Goal: Task Accomplishment & Management: Complete application form

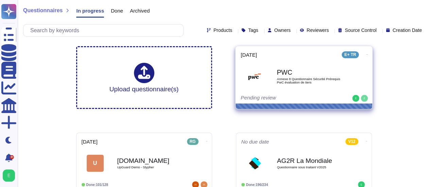
click at [321, 88] on div "PWC Annexe 8 Questionnaire Sécurité Prérequis PwC évaluation de tiers" at bounding box center [311, 77] width 69 height 28
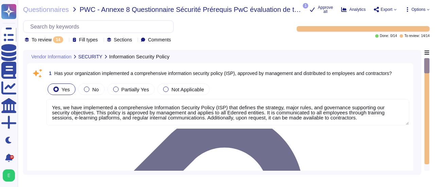
type textarea "Yes, we have implemented a comprehensive Information Security Policy (ISP) that…"
type textarea "Yes, our organization employs a centralized Security Information and Event Mana…"
type textarea "Our organization supports integration with standard identity protocols, includi…"
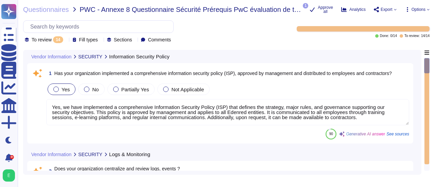
click at [243, 117] on textarea "Yes, we have implemented a comprehensive Information Security Policy (ISP) that…" at bounding box center [227, 112] width 363 height 26
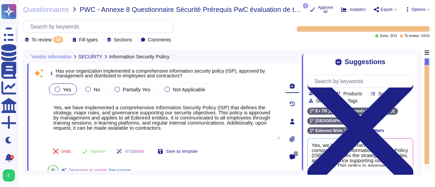
click at [419, 138] on div "Vendor Information SECURITY Information Security Policy 1 Has your organization…" at bounding box center [222, 112] width 398 height 125
click at [416, 139] on div "Suggestions Team Products Source type Section Tags E+ TR Edenred+ RH [GEOGRAPHI…" at bounding box center [360, 112] width 116 height 117
click at [414, 147] on div "Suggestions Team Products Source type Section Tags E+ TR Edenred+ RH [GEOGRAPHI…" at bounding box center [360, 112] width 116 height 117
click at [427, 65] on div at bounding box center [426, 61] width 5 height 7
click at [427, 67] on div at bounding box center [426, 111] width 5 height 106
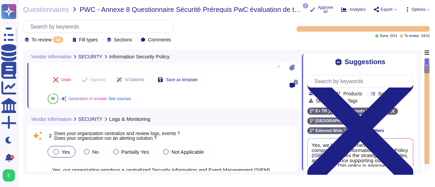
type textarea "Yes, customer data is encrypted at rest. All actively stored data and backups a…"
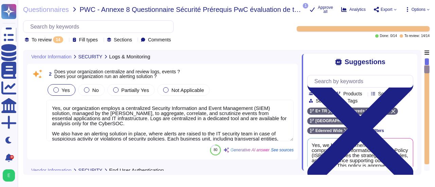
scroll to position [130, 0]
click at [427, 59] on div at bounding box center [426, 61] width 5 height 7
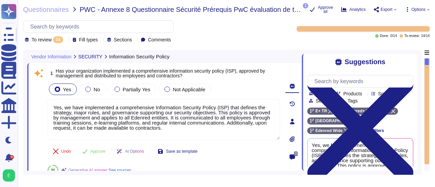
type textarea "Yes, we have implemented a comprehensive Information Security Policy (ISP) that…"
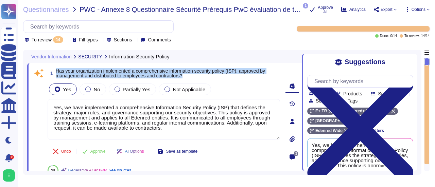
drag, startPoint x: 199, startPoint y: 76, endPoint x: 56, endPoint y: 72, distance: 142.8
click at [56, 72] on span "Has your organization implemented a comprehensive information security policy (…" at bounding box center [168, 74] width 224 height 10
copy span "Has your organization implemented a comprehensive information security policy (…"
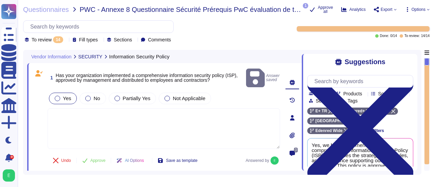
click at [58, 108] on textarea at bounding box center [164, 128] width 232 height 41
paste textarea "Edenred has implemented a comprehensive Information Security Policy (ISP), form…"
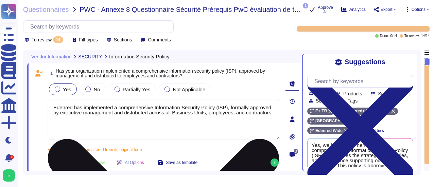
click at [271, 115] on textarea "Edenred has implemented a comprehensive Information Security Policy (ISP), form…" at bounding box center [164, 119] width 232 height 41
paste textarea "is validated by the Group CISO and the Executive Vice President of Technology, …"
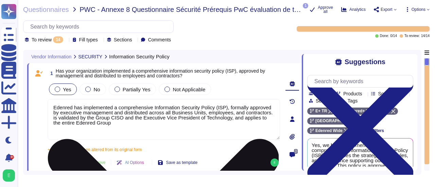
click at [226, 119] on textarea "Edenred has implemented a comprehensive Information Security Policy (ISP), form…" at bounding box center [164, 119] width 232 height 41
click at [211, 118] on textarea "Edenred has implemented a comprehensive Information Security Policy (ISP), form…" at bounding box center [164, 119] width 232 height 41
click at [270, 112] on textarea "Edenred has implemented a comprehensive Information Security Policy (ISP), form…" at bounding box center [164, 119] width 232 height 41
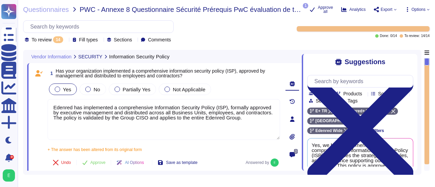
type textarea "Edenred has implemented a comprehensive Information Security Policy (ISP), form…"
click at [99, 161] on span "Approve" at bounding box center [97, 163] width 15 height 4
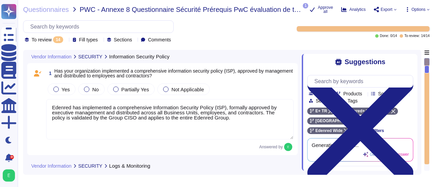
scroll to position [110, 0]
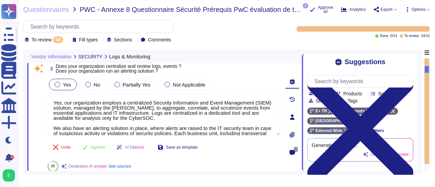
type textarea "Yes, customer data is encrypted at rest. All actively stored data and backups a…"
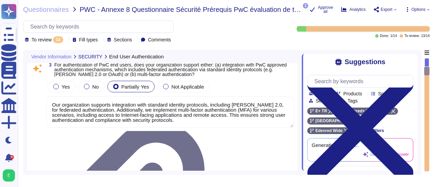
type textarea "Our organization supports integration with standard identity protocols, includi…"
type textarea "Yes, customer data is encrypted at rest. All actively stored data and backups a…"
type textarea "Yes, customer data is encrypted during transmission and transit using strong, n…"
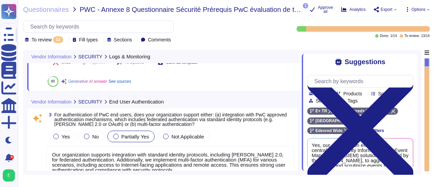
scroll to position [0, 0]
type textarea "Yes, our organization employs a centralized Security Information and Event Mana…"
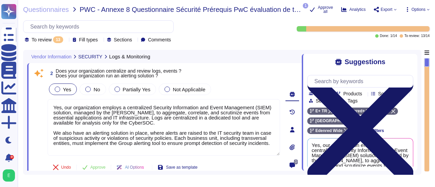
click at [409, 63] on icon at bounding box center [360, 128] width 106 height 141
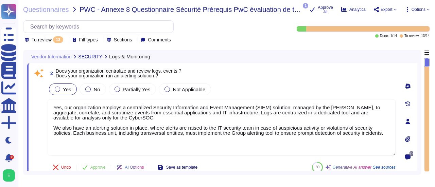
type textarea "Yes, customer data is encrypted at rest. All actively stored data and backups a…"
click at [419, 70] on div "Vendor Information SECURITY Logs & Monitoring 2 Does your organization centrali…" at bounding box center [222, 112] width 398 height 125
click at [420, 72] on div "Vendor Information SECURITY Logs & Monitoring 2 Does your organization centrali…" at bounding box center [222, 112] width 398 height 125
click at [422, 67] on div "Vendor Information SECURITY Logs & Monitoring 2 Does your organization centrali…" at bounding box center [226, 112] width 406 height 125
click at [417, 71] on div "Vendor Information SECURITY Logs & Monitoring 2 Does your organization centrali…" at bounding box center [222, 112] width 398 height 125
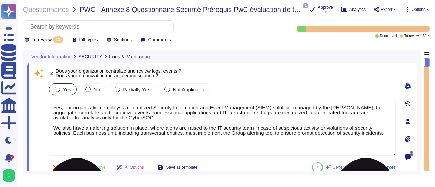
click at [249, 123] on textarea "Yes, our organization employs a centralized Security Information and Event Mana…" at bounding box center [222, 127] width 348 height 57
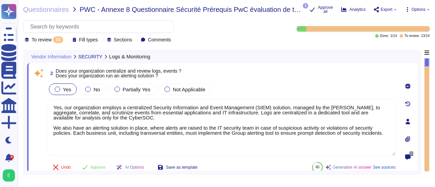
click at [410, 84] on icon at bounding box center [407, 86] width 5 height 5
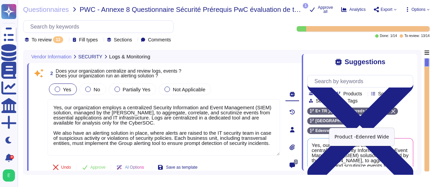
click at [348, 129] on icon at bounding box center [346, 131] width 4 height 4
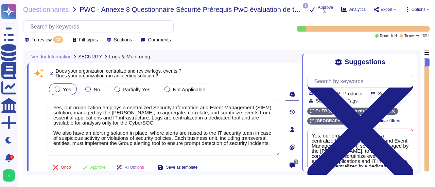
click at [417, 159] on div "Suggestions Team Products Source type Section Tags E+ TR Edenred+ RH France Cle…" at bounding box center [360, 112] width 116 height 117
click at [415, 161] on div "Suggestions Team Products Source type Section Tags E+ TR Edenred+ RH France Cle…" at bounding box center [360, 112] width 116 height 117
click at [414, 162] on div "Suggestions Team Products Source type Section Tags E+ TR Edenred+ RH France Cle…" at bounding box center [360, 112] width 116 height 117
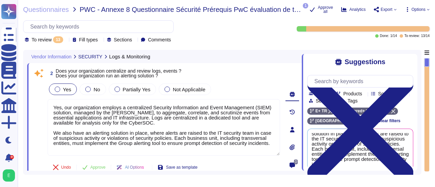
scroll to position [53, 0]
click at [418, 68] on div "Vendor Information SECURITY Logs & Monitoring 2 Does your organization centrali…" at bounding box center [222, 112] width 398 height 125
click at [421, 69] on div "Vendor Information SECURITY Logs & Monitoring 2 Does your organization centrali…" at bounding box center [222, 112] width 398 height 125
click at [421, 78] on div "Vendor Information SECURITY Logs & Monitoring 2 Does your organization centrali…" at bounding box center [222, 112] width 398 height 125
click at [420, 153] on div "Vendor Information SECURITY Logs & Monitoring 2 Does your organization centrali…" at bounding box center [222, 112] width 398 height 125
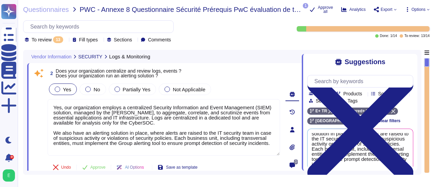
click at [418, 157] on div "Vendor Information SECURITY Logs & Monitoring 2 Does your organization centrali…" at bounding box center [222, 112] width 398 height 125
click at [420, 151] on div "Vendor Information SECURITY Logs & Monitoring 2 Does your organization centrali…" at bounding box center [222, 112] width 398 height 125
click at [426, 62] on div at bounding box center [426, 62] width 5 height 9
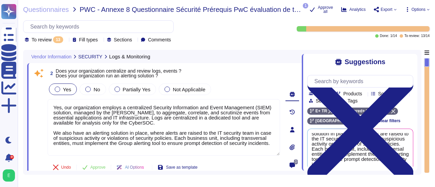
click at [426, 61] on div at bounding box center [426, 62] width 5 height 9
click at [66, 40] on icon at bounding box center [66, 40] width 0 height 0
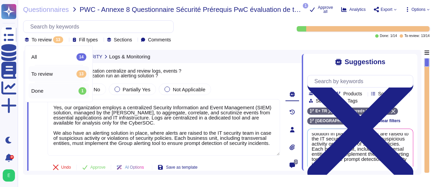
click at [52, 91] on div "Done 1" at bounding box center [58, 90] width 55 height 7
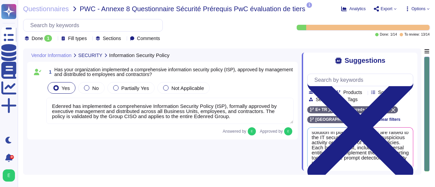
type textarea "Edenred has implemented a comprehensive Information Security Policy (ISP), form…"
click at [53, 40] on div "Done 1" at bounding box center [40, 38] width 30 height 7
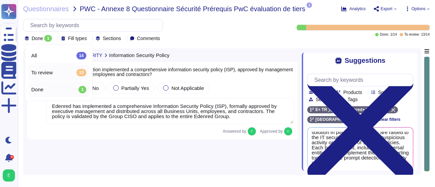
click at [50, 74] on span "To review" at bounding box center [41, 73] width 21 height 6
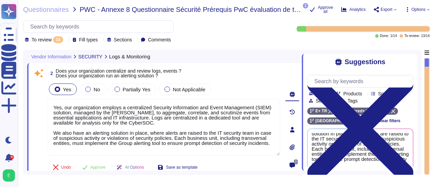
type textarea "Our organization supports integration with standard identity protocols, includi…"
type textarea "Yes, our organization employs a centralized Security Information and Event Mana…"
click at [66, 42] on div "To review 13" at bounding box center [45, 39] width 41 height 7
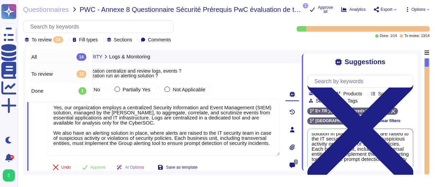
click at [53, 59] on div "All 14" at bounding box center [58, 56] width 55 height 7
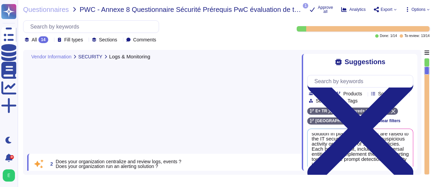
type textarea "Our organization supports integration with standard identity protocols, includi…"
type textarea "Yes, our organization employs a centralized Security Information and Event Mana…"
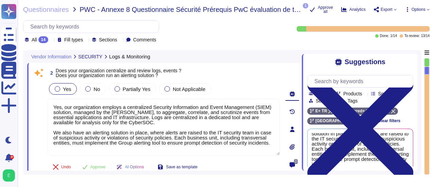
click at [284, 134] on div "0" at bounding box center [292, 129] width 19 height 125
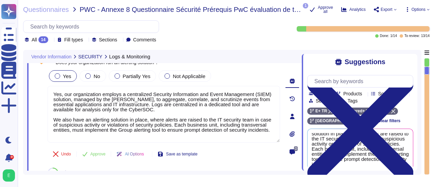
type textarea "Yes, customer data is encrypted at rest. All actively stored data and backups a…"
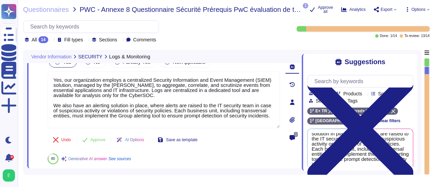
scroll to position [53, 0]
click at [419, 144] on div "Vendor Information SECURITY Logs & Monitoring 2 Does your organization centrali…" at bounding box center [222, 112] width 398 height 125
click at [420, 144] on div "Vendor Information SECURITY Logs & Monitoring 2 Does your organization centrali…" at bounding box center [222, 112] width 398 height 125
click at [416, 147] on div "Suggestions Team Products Source type Section Tags E+ TR Edenred+ RH France Cle…" at bounding box center [360, 112] width 116 height 117
click at [412, 155] on div "Yes, our organization employs a centralized Security Information and Event Mana…" at bounding box center [360, 155] width 105 height 52
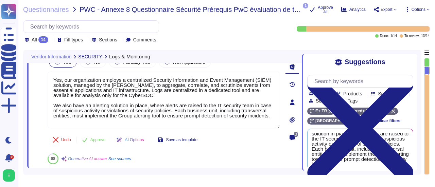
click at [418, 162] on div "Vendor Information SECURITY Logs & Monitoring 2 Does your organization centrali…" at bounding box center [222, 112] width 398 height 125
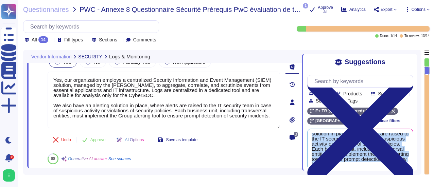
click at [418, 162] on div "Vendor Information SECURITY Logs & Monitoring 2 Does your organization centrali…" at bounding box center [222, 112] width 398 height 125
click at [420, 161] on div "Vendor Information SECURITY Logs & Monitoring 2 Does your organization centrali…" at bounding box center [222, 112] width 398 height 125
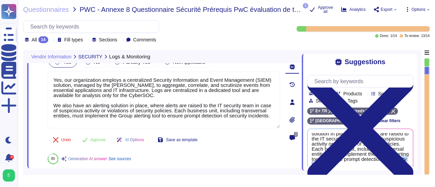
click at [420, 161] on div "Vendor Information SECURITY Logs & Monitoring 2 Does your organization centrali…" at bounding box center [222, 112] width 398 height 125
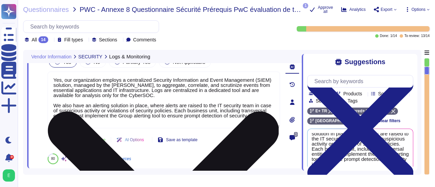
drag, startPoint x: 176, startPoint y: 112, endPoint x: 190, endPoint y: 120, distance: 16.0
click at [190, 120] on textarea "Yes, our organization employs a centralized Security Information and Event Mana…" at bounding box center [164, 100] width 232 height 57
click at [215, 110] on textarea "Yes, our organization employs a centralized Security Information and Event Mana…" at bounding box center [164, 100] width 232 height 57
click at [83, 115] on textarea "Yes, our organization employs a centralized Security Information and Event Mana…" at bounding box center [164, 100] width 232 height 57
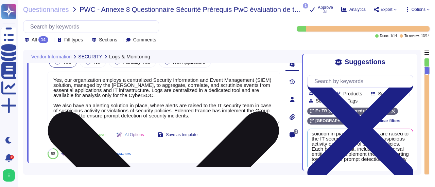
click at [243, 111] on textarea "Yes, our organization employs a centralized Security Information and Event Mana…" at bounding box center [164, 98] width 232 height 52
click at [69, 116] on textarea "Yes, our organization employs a centralized Security Information and Event Mana…" at bounding box center [164, 98] width 232 height 52
click at [82, 116] on textarea "Yes, our organization employs a centralized Security Information and Event Mana…" at bounding box center [164, 98] width 232 height 52
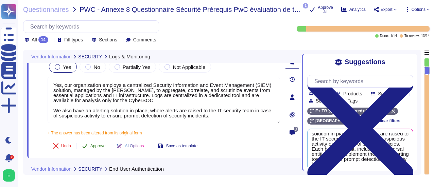
type textarea "Yes, our organization employs a centralized Security Information and Event Mana…"
click at [97, 129] on div "2 Does your organization centralize and review logs, events ? Does your organiz…" at bounding box center [156, 97] width 247 height 115
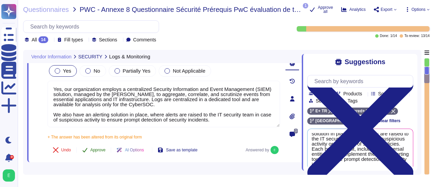
click at [97, 148] on span "Approve" at bounding box center [97, 150] width 15 height 4
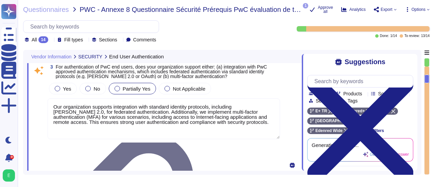
type textarea "Yes, customer data is encrypted during transmission and transit using strong, n…"
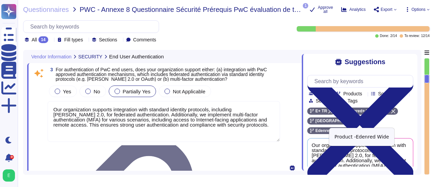
click at [348, 129] on icon at bounding box center [346, 131] width 4 height 4
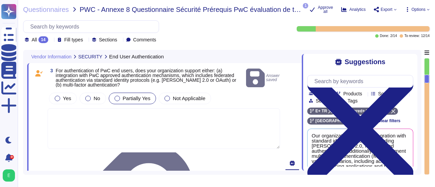
click at [64, 110] on textarea at bounding box center [164, 128] width 232 height 41
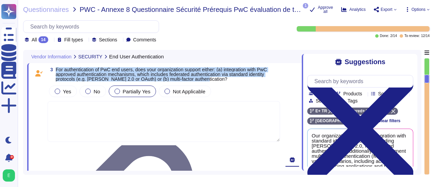
drag, startPoint x: 207, startPoint y: 79, endPoint x: 56, endPoint y: 70, distance: 151.8
click at [56, 70] on span "For authentication of PwC end users, does your organization support either: (a)…" at bounding box center [168, 74] width 224 height 14
copy span "For authentication of PwC end users, does your organization support either: (a)…"
click at [58, 91] on div at bounding box center [57, 91] width 5 height 5
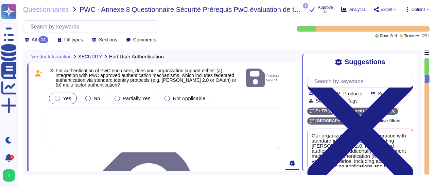
click at [68, 113] on textarea at bounding box center [164, 128] width 232 height 41
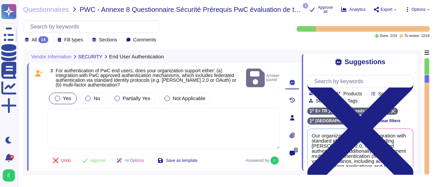
click at [67, 119] on textarea at bounding box center [164, 128] width 232 height 41
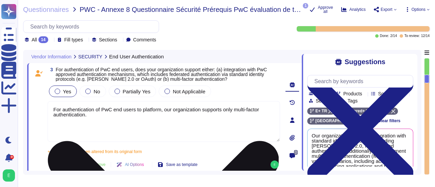
click at [94, 118] on textarea "For authentication of PwC end users to platform, our organization supports only…" at bounding box center [164, 121] width 232 height 41
paste textarea "Clients authenticate using a login and password combined with a one-time passwo…"
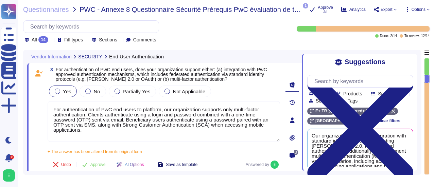
type textarea "For authentication of PwC end users to platform, our organization supports only…"
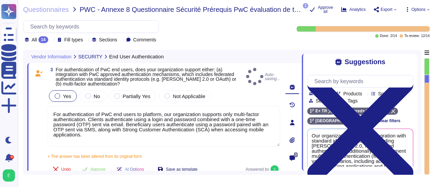
click at [180, 164] on button "Save as template" at bounding box center [177, 170] width 51 height 14
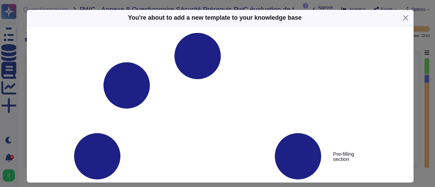
type textarea "For authentication of PwC end users, does your organization support either: (a)…"
type textarea "For authentication of PwC end users to platform, our organization supports only…"
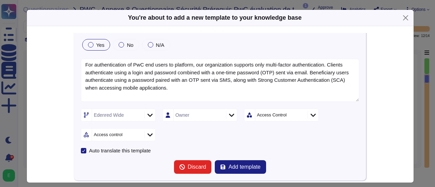
scroll to position [54, 0]
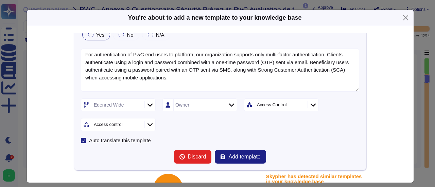
click at [147, 107] on div at bounding box center [149, 104] width 11 height 7
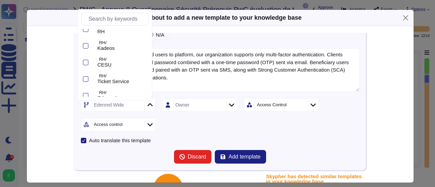
scroll to position [59, 0]
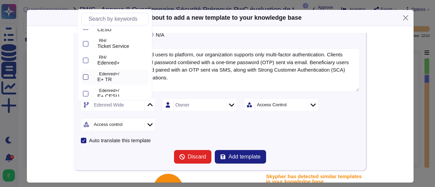
click at [86, 76] on div at bounding box center [85, 76] width 5 height 5
click at [87, 59] on div at bounding box center [85, 60] width 5 height 5
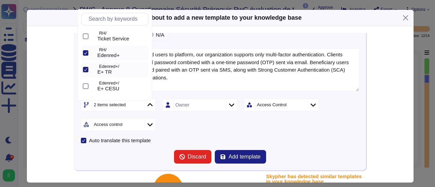
scroll to position [73, 0]
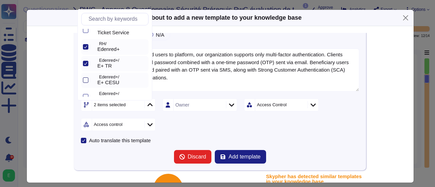
click at [83, 78] on div at bounding box center [85, 79] width 5 height 5
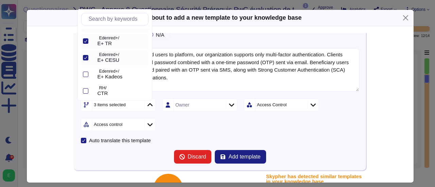
scroll to position [100, 0]
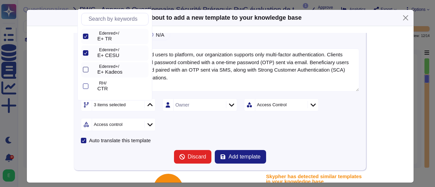
click at [83, 68] on div at bounding box center [85, 69] width 5 height 5
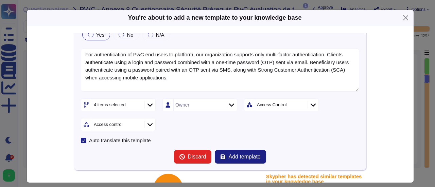
click at [221, 117] on div "4 items selected Owner Access Control Access control" at bounding box center [220, 115] width 278 height 33
click at [229, 106] on icon at bounding box center [231, 105] width 5 height 7
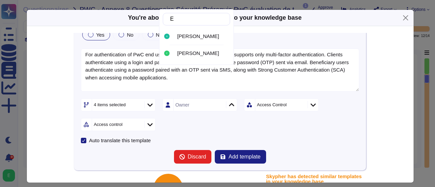
type input "Ed"
click at [190, 53] on span "[PERSON_NAME]" at bounding box center [198, 53] width 42 height 6
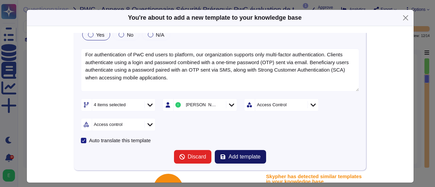
click at [243, 155] on span "Add template" at bounding box center [244, 156] width 32 height 5
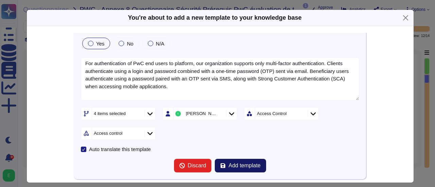
scroll to position [50, 0]
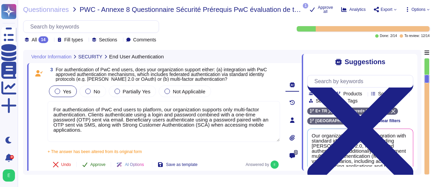
click at [101, 165] on span "Approve" at bounding box center [97, 165] width 15 height 4
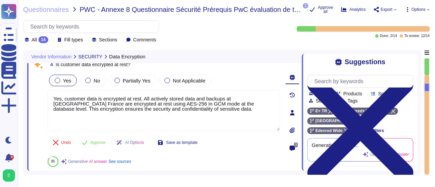
type textarea "Edenred France regularly performs external penetration testing on its systems, …"
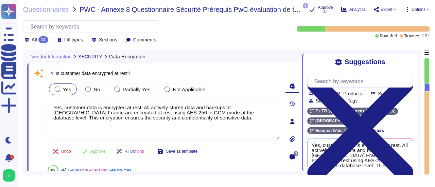
click at [133, 72] on div "4 Is customer data encrypted at rest?" at bounding box center [164, 73] width 232 height 12
drag, startPoint x: 133, startPoint y: 72, endPoint x: 55, endPoint y: 74, distance: 78.2
click at [55, 74] on div "4 Is customer data encrypted at rest?" at bounding box center [164, 73] width 232 height 12
copy span "Is customer data encrypted at rest?"
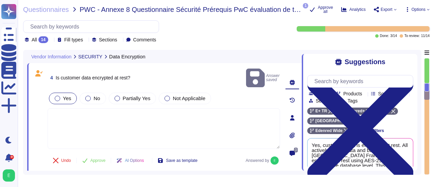
click at [99, 110] on textarea at bounding box center [164, 128] width 232 height 41
paste textarea "data-at-rest is protected using native Azure encryption features, ensuring that…"
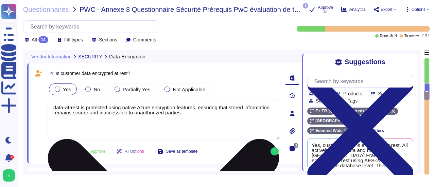
click at [56, 108] on textarea "data-at-rest is protected using native Azure encryption features, ensuring that…" at bounding box center [164, 119] width 232 height 41
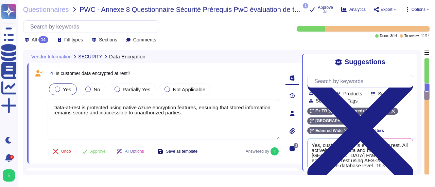
type textarea "Data-at-rest is protected using native Azure encryption features, ensuring that…"
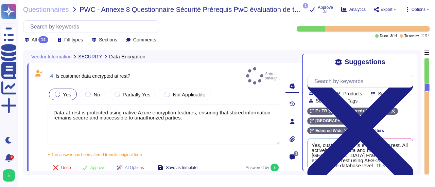
click at [175, 152] on div "4 Is customer data encrypted at rest? Auto-saving... Yes No Partially Yes Not A…" at bounding box center [156, 121] width 247 height 109
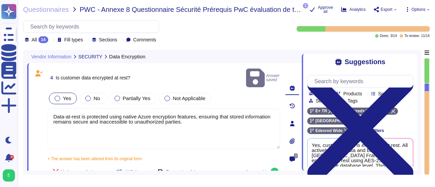
click at [179, 170] on span "Save as template" at bounding box center [182, 172] width 32 height 4
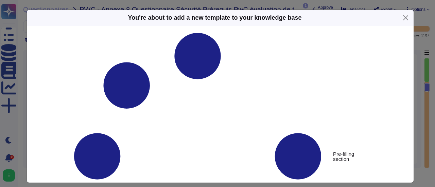
type textarea "Is customer data encrypted at rest?"
type textarea "Data-at-rest is protected using native Azure encryption features, ensuring that…"
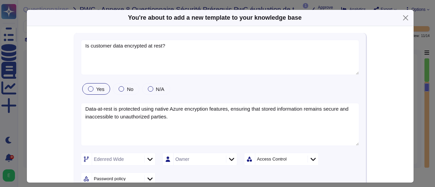
click at [146, 163] on div "Edenred Wide" at bounding box center [118, 159] width 75 height 13
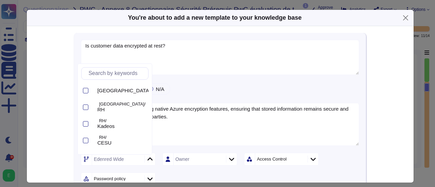
click at [149, 125] on div "[GEOGRAPHIC_DATA] [GEOGRAPHIC_DATA]/ RH RH/ Kadeos RH/ CESU RH/ Ticket Service …" at bounding box center [114, 109] width 75 height 91
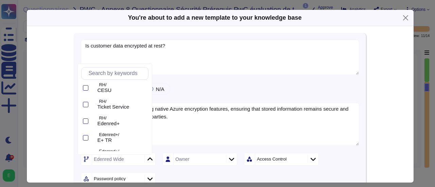
scroll to position [59, 0]
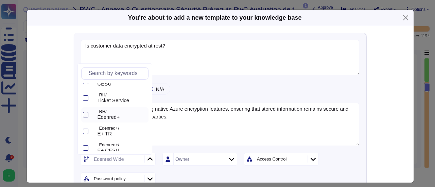
click at [85, 116] on div at bounding box center [85, 114] width 5 height 5
click at [86, 129] on div at bounding box center [85, 131] width 5 height 5
click at [86, 147] on div at bounding box center [85, 147] width 5 height 5
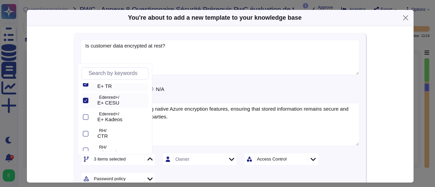
scroll to position [109, 0]
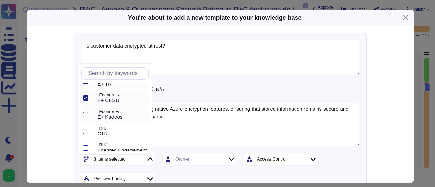
click at [88, 114] on div at bounding box center [85, 114] width 5 height 5
click at [312, 159] on icon at bounding box center [313, 159] width 5 height 7
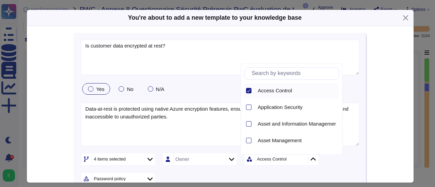
click at [249, 90] on icon at bounding box center [248, 91] width 3 height 3
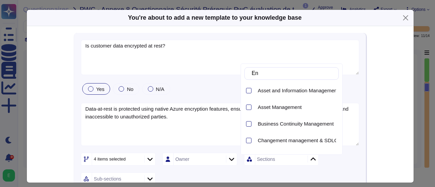
type input "Enc"
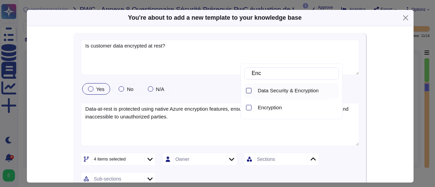
click at [250, 89] on div at bounding box center [248, 90] width 5 height 5
click at [248, 109] on div at bounding box center [248, 107] width 5 height 5
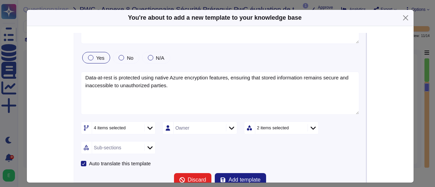
scroll to position [41, 0]
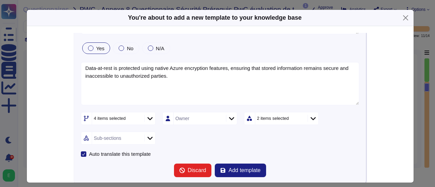
click at [147, 137] on icon at bounding box center [149, 138] width 5 height 3
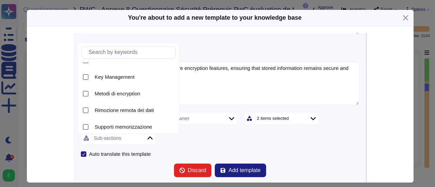
scroll to position [230, 0]
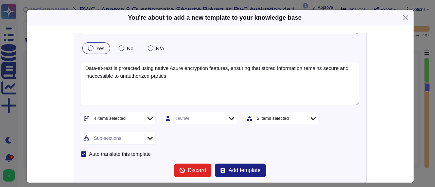
click at [311, 119] on icon at bounding box center [313, 118] width 5 height 7
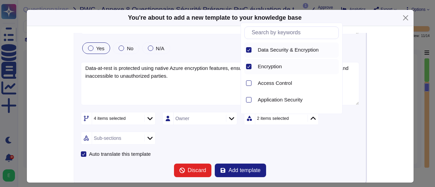
click at [247, 49] on icon at bounding box center [248, 49] width 3 height 3
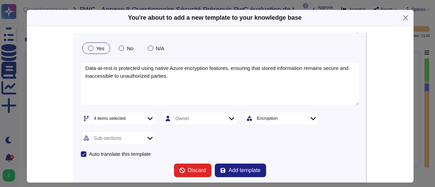
click at [147, 138] on icon at bounding box center [149, 138] width 5 height 7
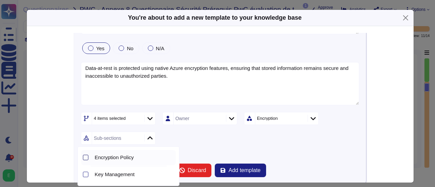
click at [85, 158] on div at bounding box center [85, 157] width 5 height 5
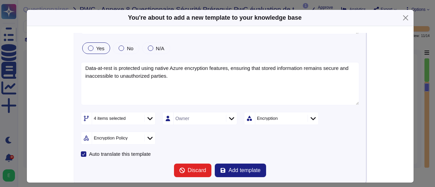
click at [202, 147] on form "Is customer data encrypted at rest? Yes No N/A Data-at-rest is protected using …" at bounding box center [220, 88] width 278 height 178
click at [229, 120] on div at bounding box center [231, 118] width 11 height 7
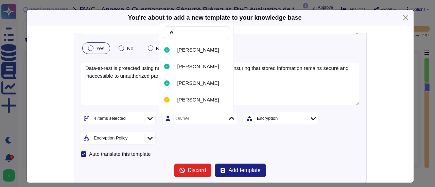
type input "ed"
click at [196, 68] on span "[PERSON_NAME]" at bounding box center [198, 67] width 42 height 6
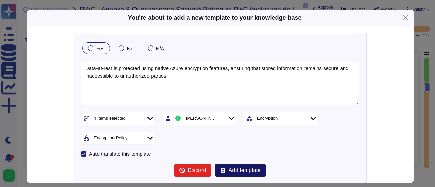
click at [234, 169] on span "Add template" at bounding box center [244, 170] width 32 height 5
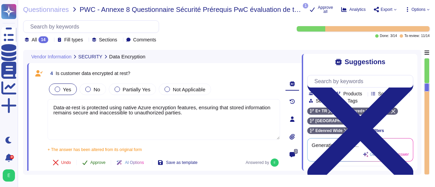
click at [100, 163] on span "Approve" at bounding box center [97, 163] width 15 height 4
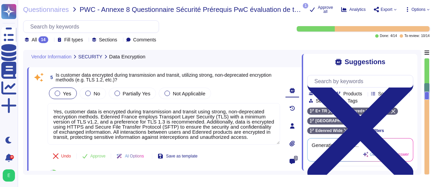
scroll to position [401, 0]
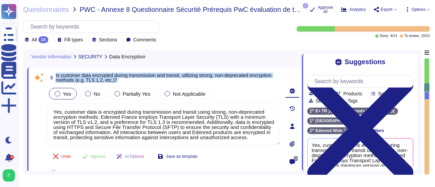
drag, startPoint x: 148, startPoint y: 81, endPoint x: 55, endPoint y: 76, distance: 92.9
click at [55, 76] on span "5 Is customer data encrypted during transmission and transit, utilizing strong,…" at bounding box center [164, 78] width 232 height 12
copy span "Is customer data encrypted during transmission and transit, utilizing strong, n…"
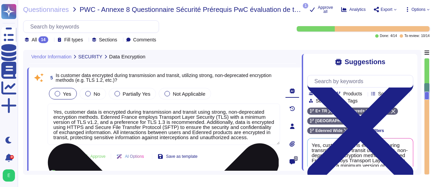
scroll to position [5, 0]
drag, startPoint x: 203, startPoint y: 121, endPoint x: 251, endPoint y: 139, distance: 51.7
click at [251, 139] on textarea "Yes, customer data is encrypted during transmission and transit using strong, n…" at bounding box center [164, 124] width 232 height 41
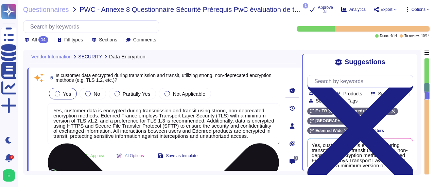
scroll to position [0, 0]
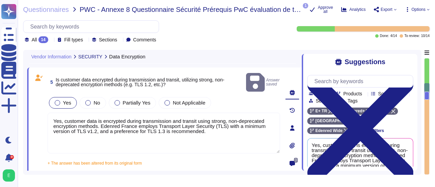
type textarea "Yes, customer data is encrypted during transmission and transit using strong, n…"
type textarea "Yes, our organization regularly performs internal vulnerability scans for syste…"
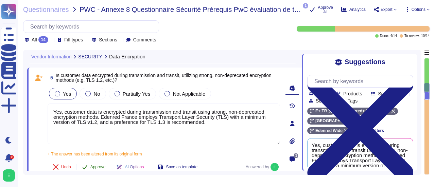
click at [101, 168] on span "Approve" at bounding box center [97, 167] width 15 height 4
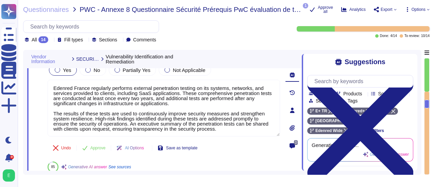
type textarea "Yes, source code undergoes security scans and vulnerability remediation prior t…"
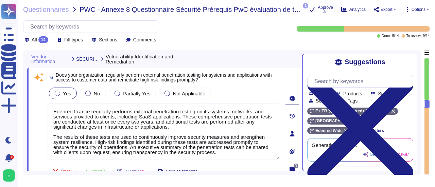
scroll to position [506, 0]
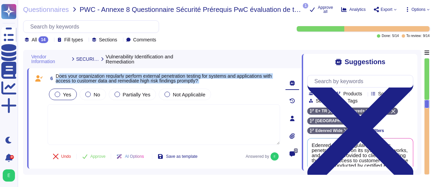
drag, startPoint x: 58, startPoint y: 76, endPoint x: 125, endPoint y: 87, distance: 68.2
click at [125, 87] on div "6 Does your organization regularly perform external penetration testing for sys…" at bounding box center [156, 118] width 247 height 92
drag, startPoint x: 56, startPoint y: 74, endPoint x: 213, endPoint y: 84, distance: 157.3
click at [213, 84] on span "6 Does your organization regularly perform external penetration testing for sys…" at bounding box center [164, 78] width 232 height 12
copy span "Does your organization regularly perform external penetration testing for syste…"
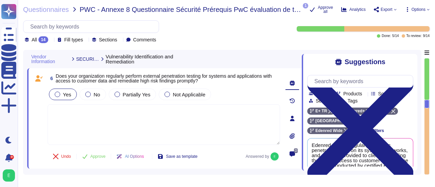
click at [67, 110] on textarea at bounding box center [164, 124] width 232 height 41
paste textarea "Yes, [PERSON_NAME] regularly performs external penetration testing on systems a…"
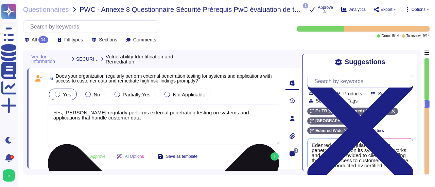
click at [84, 114] on textarea "Yes, [PERSON_NAME] regularly performs external penetration testing on systems a…" at bounding box center [164, 124] width 232 height 41
click at [113, 119] on textarea "Yes, Edenred France regularly performs external penetration testing on systems …" at bounding box center [164, 124] width 232 height 41
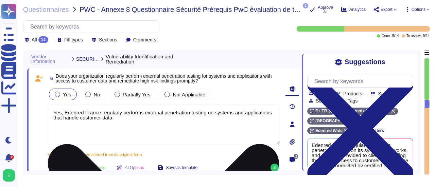
click at [123, 119] on textarea "Yes, Edenred France regularly performs external penetration testing on systems …" at bounding box center [164, 124] width 232 height 41
paste textarea "Penetration tests are conducted quarterly by either internal teams or external …"
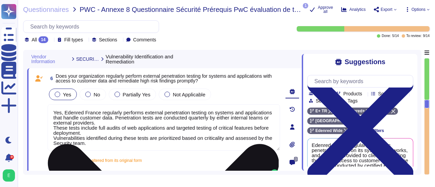
click at [115, 119] on textarea "Yes, Edenred France regularly performs external penetration testing on systems …" at bounding box center [164, 127] width 232 height 47
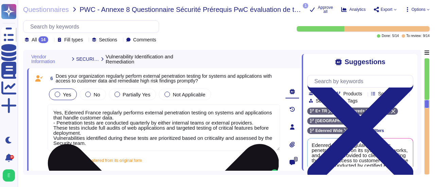
click at [54, 128] on textarea "Yes, Edenred France regularly performs external penetration testing on systems …" at bounding box center [164, 127] width 232 height 47
click at [53, 138] on textarea "Yes, Edenred France regularly performs external penetration testing on systems …" at bounding box center [164, 127] width 232 height 47
click at [98, 143] on textarea "Yes, Edenred France regularly performs external penetration testing on systems …" at bounding box center [164, 127] width 232 height 47
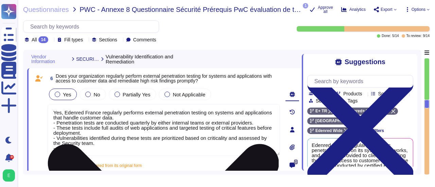
click at [65, 148] on textarea "Yes, Edenred France regularly performs external penetration testing on systems …" at bounding box center [164, 130] width 232 height 52
paste textarea "The organization has a defined remediation policy, with high-risk findings addr…"
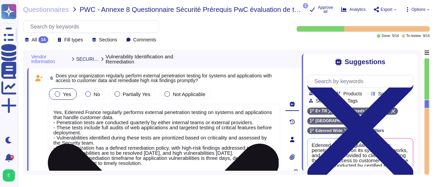
click at [54, 163] on textarea "Yes, Edenred France regularly performs external penetration testing on systems …" at bounding box center [164, 140] width 232 height 72
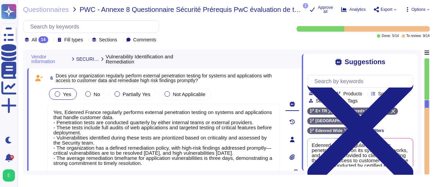
type textarea "Yes, Edenred France regularly performs external penetration testing on systems …"
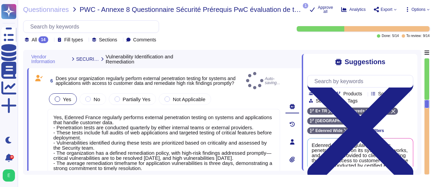
click at [285, 156] on div "0" at bounding box center [292, 142] width 19 height 140
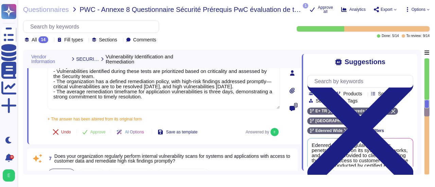
scroll to position [574, 0]
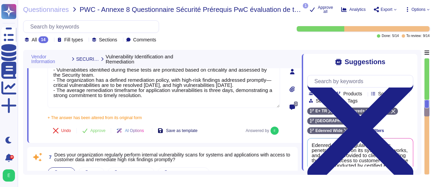
click at [178, 132] on span "Save as template" at bounding box center [182, 131] width 32 height 4
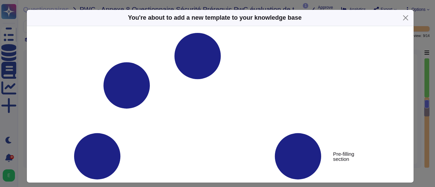
type textarea "Does your organization regularly perform external penetration testing for syste…"
type textarea "Yes, Edenred France regularly performs external penetration testing on systems …"
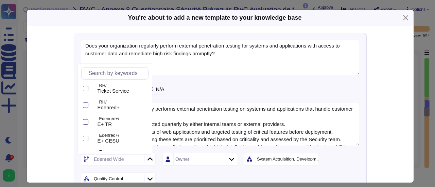
scroll to position [62, 0]
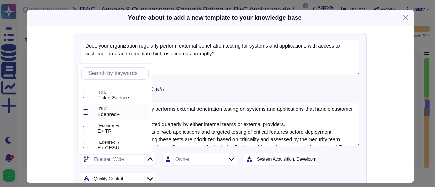
click at [85, 111] on div at bounding box center [85, 111] width 5 height 5
click at [86, 131] on div at bounding box center [85, 128] width 5 height 5
click at [86, 145] on div at bounding box center [85, 145] width 5 height 5
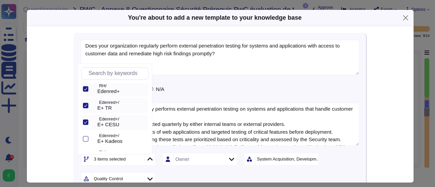
scroll to position [89, 0]
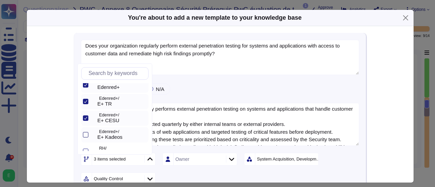
click at [84, 136] on div at bounding box center [85, 134] width 5 height 5
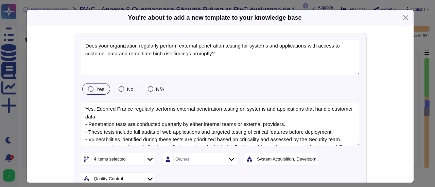
click at [296, 158] on div "System Acquisition, Development & Maintenance" at bounding box center [290, 159] width 66 height 4
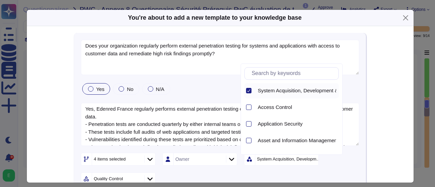
click at [249, 91] on icon at bounding box center [248, 90] width 3 height 3
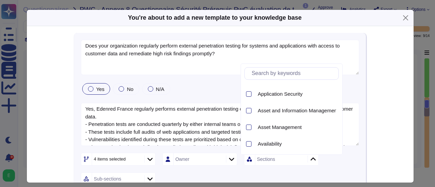
scroll to position [3, 0]
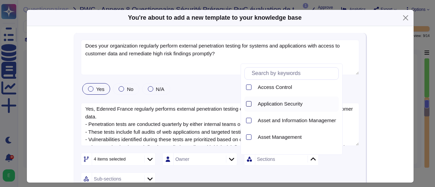
click at [248, 102] on div at bounding box center [248, 103] width 5 height 5
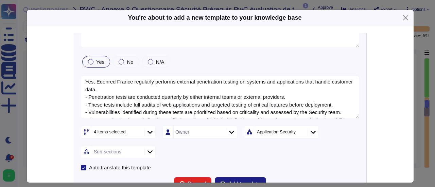
scroll to position [41, 0]
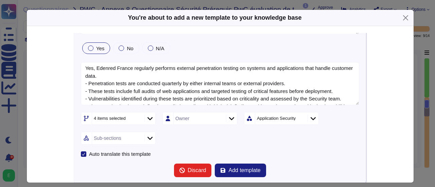
click at [147, 139] on icon at bounding box center [149, 138] width 5 height 7
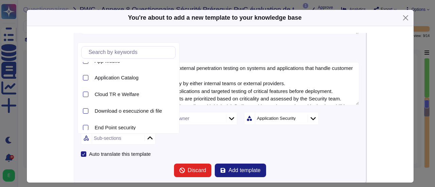
scroll to position [0, 0]
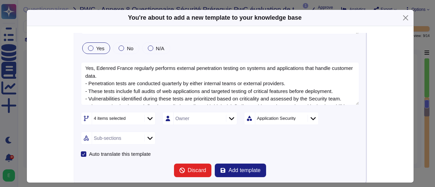
click at [311, 119] on icon at bounding box center [313, 118] width 5 height 7
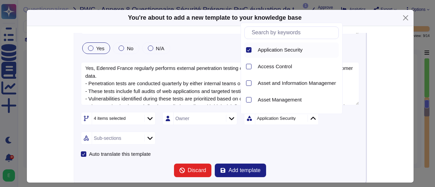
click at [250, 52] on div at bounding box center [248, 49] width 5 height 5
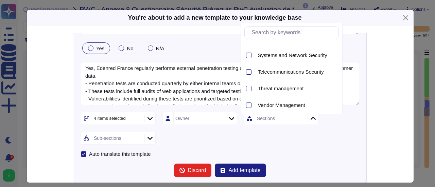
scroll to position [697, 0]
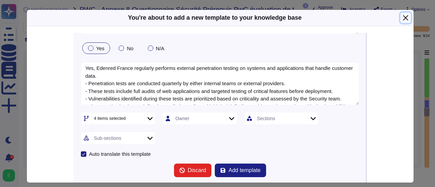
click at [404, 19] on button "Close" at bounding box center [405, 18] width 11 height 11
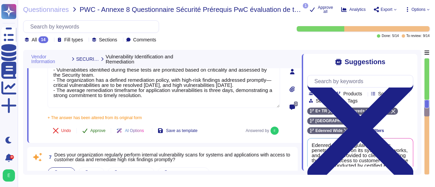
click at [100, 129] on span "Approve" at bounding box center [97, 131] width 15 height 4
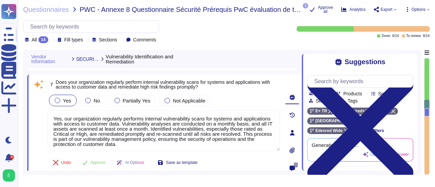
scroll to position [629, 0]
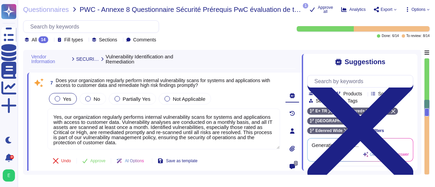
type textarea "Edenred France does not directly hold security certifications such as ISO or SO…"
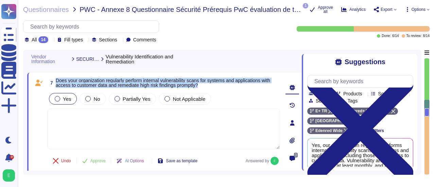
drag, startPoint x: 241, startPoint y: 86, endPoint x: 57, endPoint y: 81, distance: 183.9
click at [57, 81] on span "Does your organization regularly perform internal vulnerability scans for syste…" at bounding box center [168, 83] width 224 height 10
copy span "Does your organization regularly perform internal vulnerability scans for syste…"
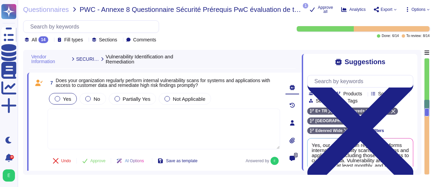
click at [110, 110] on textarea at bounding box center [164, 129] width 232 height 41
paste textarea "Edenred+ regularly performs internal vulnerability scans on systems and applica…"
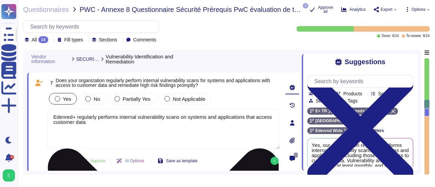
click at [74, 118] on textarea "Edenred+ regularly performs internal vulnerability scans on systems and applica…" at bounding box center [164, 129] width 232 height 41
click at [103, 124] on textarea "Edenred France regularly performs internal vulnerability scans on systems and a…" at bounding box center [164, 129] width 232 height 41
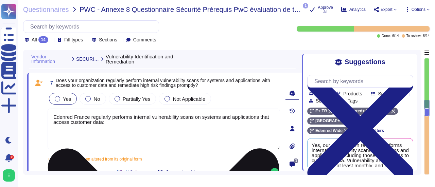
click at [60, 129] on textarea "Edenred France regularly performs internal vulnerability scans on systems and a…" at bounding box center [164, 129] width 232 height 41
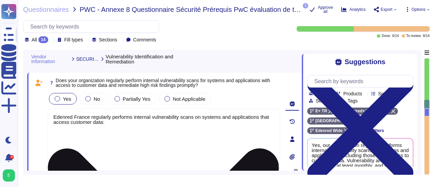
click at [52, 132] on textarea "Edenred France regularly performs internal vulnerability scans on systems and a…" at bounding box center [164, 140] width 232 height 62
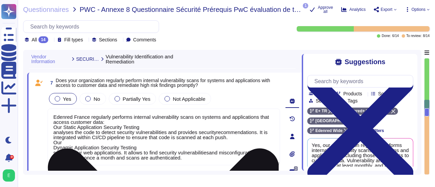
click at [52, 132] on textarea "Edenred France regularly performs internal vulnerability scans on systems and a…" at bounding box center [164, 137] width 232 height 57
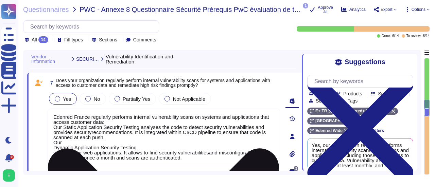
click at [53, 126] on textarea "Edenred France regularly performs internal vulnerability scans on systems and a…" at bounding box center [164, 137] width 232 height 57
click at [52, 148] on textarea "Edenred France regularly performs internal vulnerability scans on systems and a…" at bounding box center [164, 137] width 232 height 57
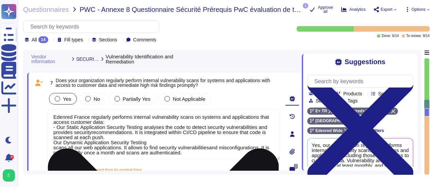
click at [54, 141] on textarea "Edenred France regularly performs internal vulnerability scans on systems and a…" at bounding box center [164, 135] width 232 height 52
click at [50, 148] on textarea "Edenred France regularly performs internal vulnerability scans on systems and a…" at bounding box center [164, 135] width 232 height 52
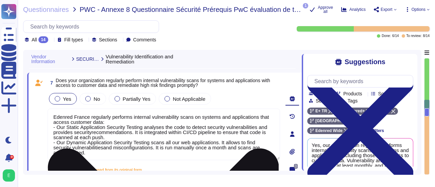
click at [87, 154] on textarea "Edenred France regularly performs internal vulnerability scans on systems and a…" at bounding box center [164, 135] width 232 height 52
click at [65, 157] on textarea "Edenred France regularly performs internal vulnerability scans on systems and a…" at bounding box center [164, 137] width 232 height 57
paste textarea "Penetration tests (an authorized simulated cyberattack on a computer system per…"
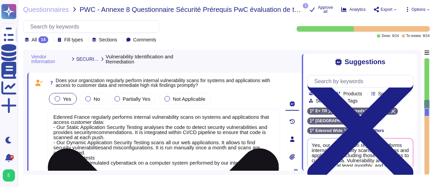
click at [53, 162] on textarea "Edenred France regularly performs internal vulnerability scans on systems and a…" at bounding box center [164, 140] width 232 height 62
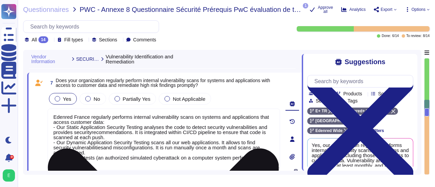
click at [95, 164] on textarea "Edenred France regularly performs internal vulnerability scans on systems and a…" at bounding box center [164, 140] width 232 height 62
click at [97, 163] on textarea "Edenred France regularly performs internal vulnerability scans on systems and a…" at bounding box center [164, 140] width 232 height 62
paste textarea "are conducted to evaluate the security of the system"
click at [196, 165] on textarea "Edenred France regularly performs internal vulnerability scans on systems and a…" at bounding box center [164, 140] width 232 height 62
paste textarea "specific critical features before they are deployed"
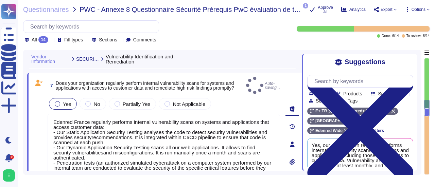
type textarea "Edenred France regularly performs internal vulnerability scans on systems and a…"
click at [283, 160] on div "0" at bounding box center [292, 144] width 19 height 135
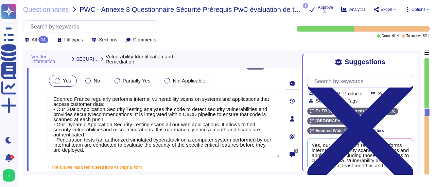
type textarea "Edenred France does not directly hold security certifications such as ISO or SO…"
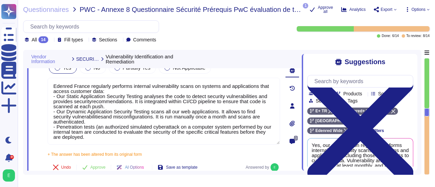
scroll to position [670, 0]
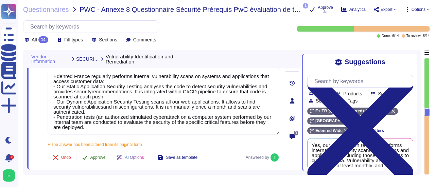
click at [99, 158] on span "Approve" at bounding box center [97, 158] width 15 height 4
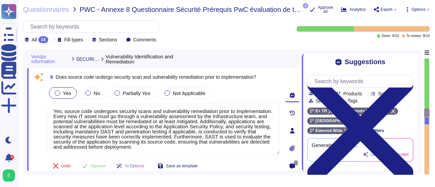
type textarea "Edenred France does not directly hold security certifications such as ISO or SO…"
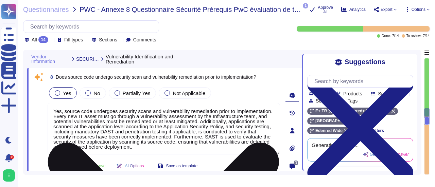
scroll to position [747, 0]
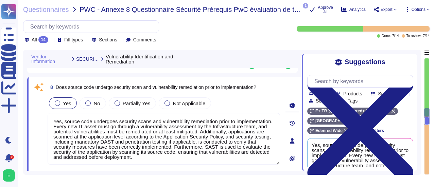
click at [282, 155] on div "8 Does source code undergo security scan and vulnerability remediation prior to…" at bounding box center [164, 141] width 275 height 128
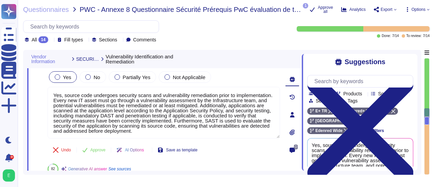
scroll to position [774, 0]
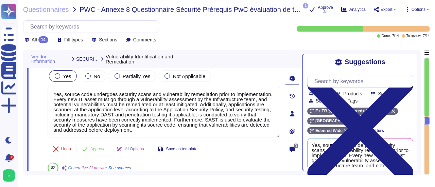
type textarea "Edenred France does not directly hold certifications but relies on certified su…"
click at [282, 116] on div "8 Does source code undergo security scan and vulnerability remediation prior to…" at bounding box center [164, 114] width 275 height 128
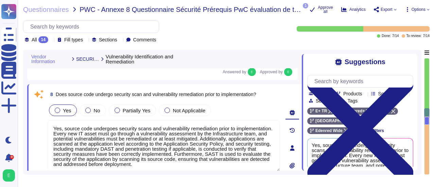
scroll to position [734, 0]
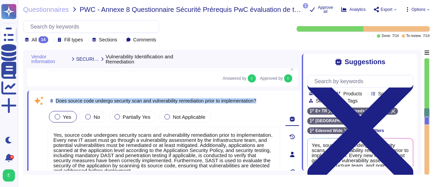
drag, startPoint x: 270, startPoint y: 100, endPoint x: 55, endPoint y: 102, distance: 215.4
click at [55, 102] on div "8 Does source code undergo security scan and vulnerability remediation prior to…" at bounding box center [164, 101] width 232 height 12
copy span "Does source code undergo security scan and vulnerability remediation prior to i…"
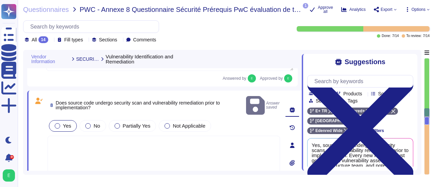
click at [103, 136] on textarea at bounding box center [164, 156] width 232 height 41
paste textarea "source code undergoes security scanning and vulnerability remediation prior to …"
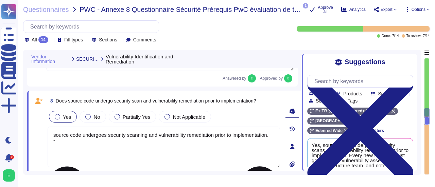
click at [71, 138] on textarea "source code undergoes security scanning and vulnerability remediation prior to …" at bounding box center [164, 147] width 232 height 41
paste textarea "Static Application Security Testing (SAST) is integrated directly into the CI/C…"
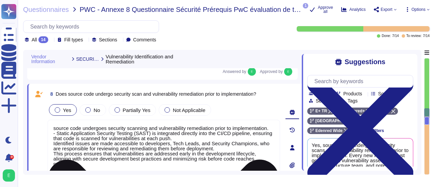
click at [52, 149] on textarea "source code undergoes security scanning and vulnerability remediation prior to …" at bounding box center [164, 148] width 232 height 57
click at [51, 157] on textarea "source code undergoes security scanning and vulnerability remediation prior to …" at bounding box center [164, 148] width 232 height 57
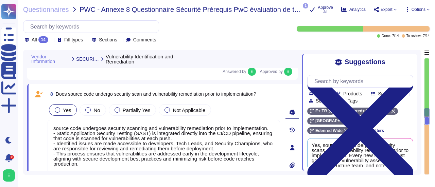
type textarea "source code undergoes security scanning and vulnerability remediation prior to …"
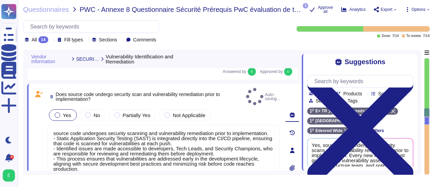
click at [283, 161] on div "0" at bounding box center [292, 150] width 19 height 125
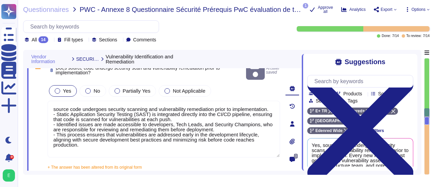
scroll to position [781, 0]
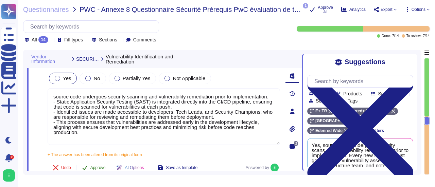
click at [99, 166] on span "Approve" at bounding box center [97, 168] width 15 height 4
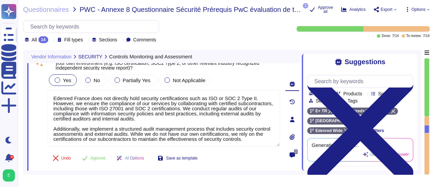
type textarea "Edenred France does not directly hold certifications but relies on certified su…"
type textarea "Yes, we maintain a register of personal data processing activities for all of o…"
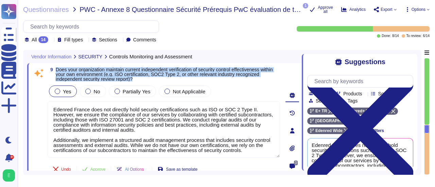
drag, startPoint x: 140, startPoint y: 78, endPoint x: 56, endPoint y: 71, distance: 84.3
click at [56, 71] on span "Does your organization maintain current independent verification of security co…" at bounding box center [168, 74] width 224 height 14
copy span "Does your organization maintain current independent verification of security co…"
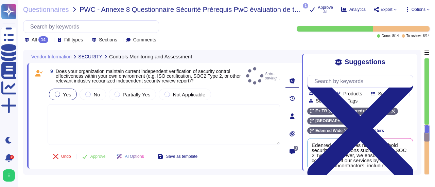
type textarea "Yes, we maintain a register of personal data processing activities for all of o…"
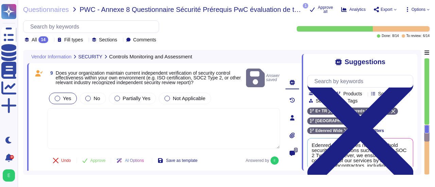
click at [71, 108] on textarea at bounding box center [164, 128] width 232 height 41
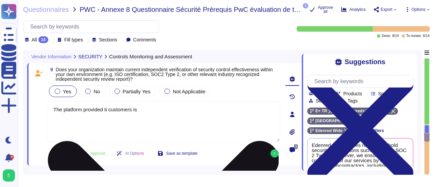
click at [108, 110] on textarea "The platform provided ti customers is" at bounding box center [164, 121] width 232 height 41
type textarea "The platform provided to customers is"
